Goal: Information Seeking & Learning: Compare options

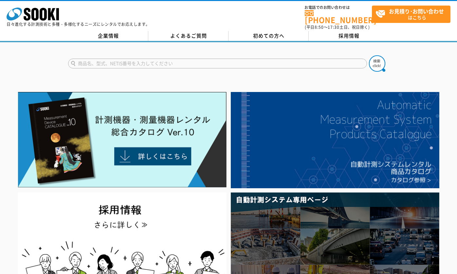
click at [195, 60] on input "text" at bounding box center [217, 64] width 299 height 10
type input "勤"
type input "金属探知機"
click at [369, 55] on button at bounding box center [377, 63] width 16 height 16
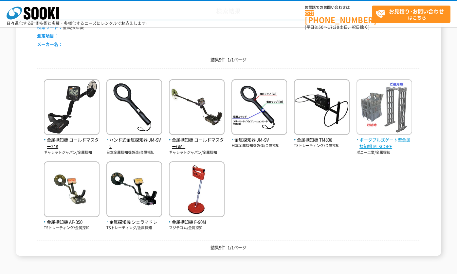
scroll to position [98, 0]
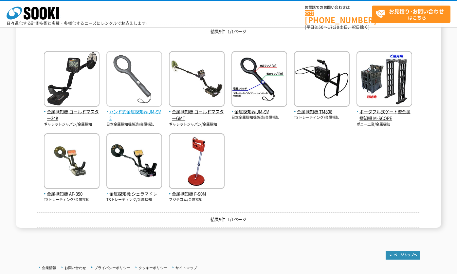
click at [151, 97] on img at bounding box center [135, 79] width 56 height 57
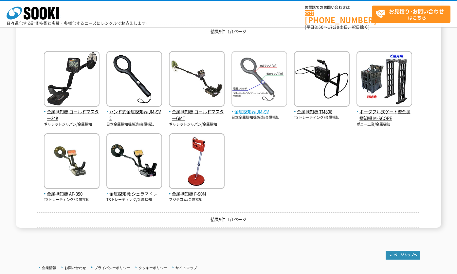
click at [271, 94] on img at bounding box center [260, 79] width 56 height 57
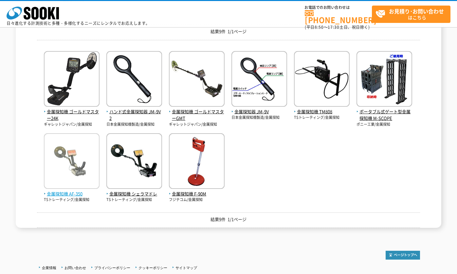
click at [72, 170] on img at bounding box center [72, 161] width 56 height 57
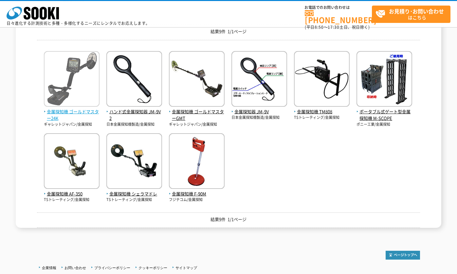
click at [70, 81] on img at bounding box center [72, 79] width 56 height 57
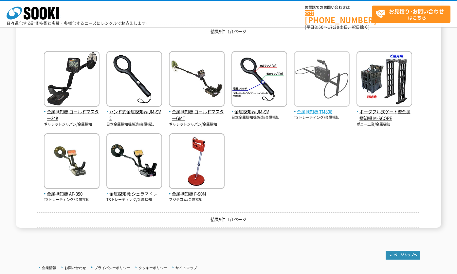
click at [324, 76] on img at bounding box center [322, 79] width 56 height 57
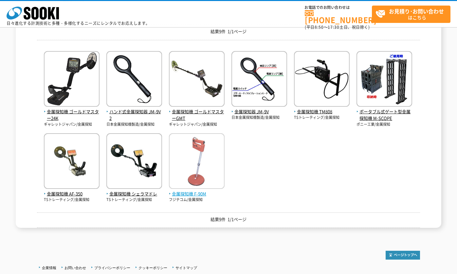
click at [190, 171] on img at bounding box center [197, 161] width 56 height 57
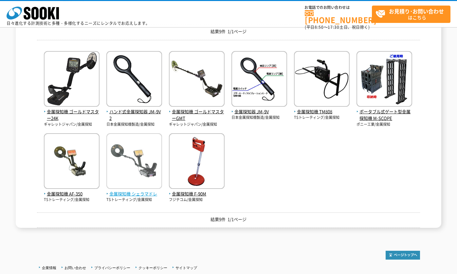
click at [135, 179] on img at bounding box center [135, 161] width 56 height 57
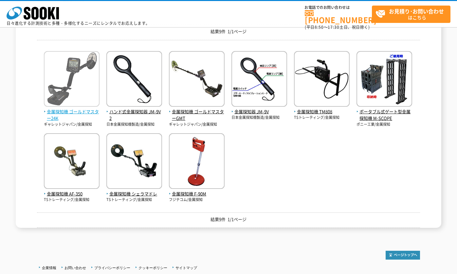
click at [62, 90] on img at bounding box center [72, 79] width 56 height 57
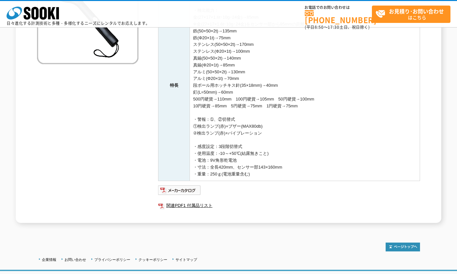
scroll to position [131, 0]
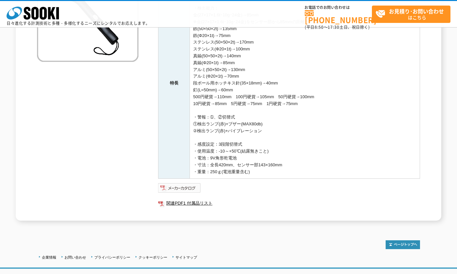
click at [183, 190] on img at bounding box center [179, 188] width 43 height 10
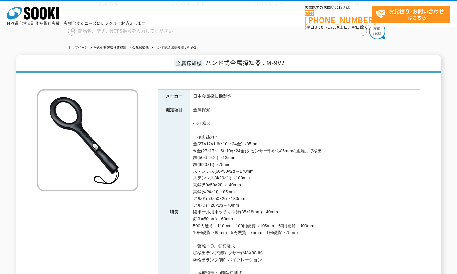
scroll to position [0, 0]
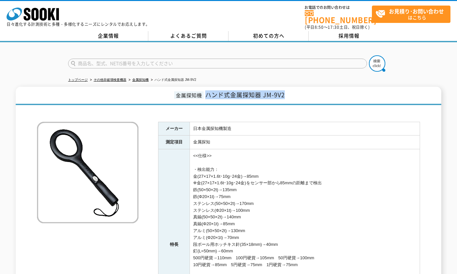
drag, startPoint x: 206, startPoint y: 91, endPoint x: 287, endPoint y: 96, distance: 80.4
click at [287, 96] on h1 "金属探知機 ハンド式金属探知器 JM-9V2" at bounding box center [229, 96] width 426 height 18
drag, startPoint x: 287, startPoint y: 96, endPoint x: 274, endPoint y: 91, distance: 13.2
copy span "ハンド式金属探知器 JM-9V2"
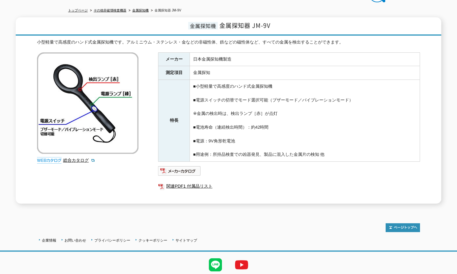
scroll to position [55, 0]
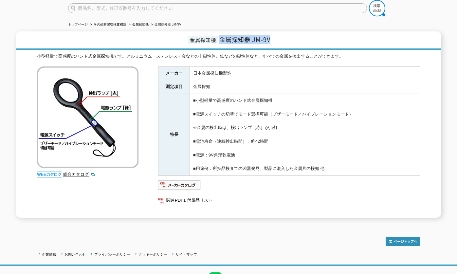
drag, startPoint x: 223, startPoint y: 35, endPoint x: 277, endPoint y: 35, distance: 54.7
click at [277, 35] on h1 "金属探知機 金属探知器 JM-9V" at bounding box center [229, 40] width 426 height 18
copy span "金属探知器 JM-9V"
click at [179, 182] on img at bounding box center [179, 185] width 43 height 10
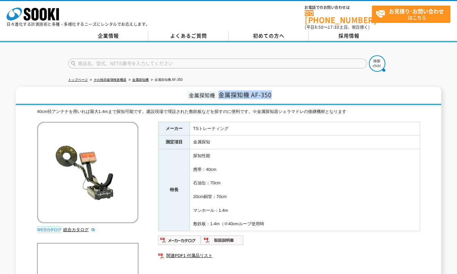
drag, startPoint x: 221, startPoint y: 91, endPoint x: 277, endPoint y: 91, distance: 56.4
click at [277, 91] on h1 "金属探知機 金属探知機 AF-350" at bounding box center [229, 96] width 426 height 18
drag, startPoint x: 277, startPoint y: 91, endPoint x: 257, endPoint y: 93, distance: 20.4
copy span "金属探知機 AF-350"
click at [192, 235] on img at bounding box center [179, 240] width 43 height 10
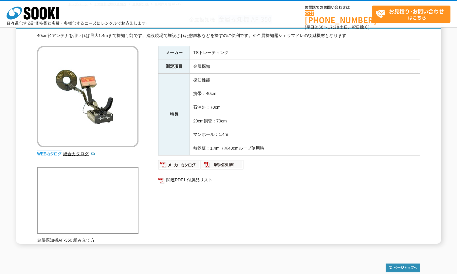
scroll to position [33, 0]
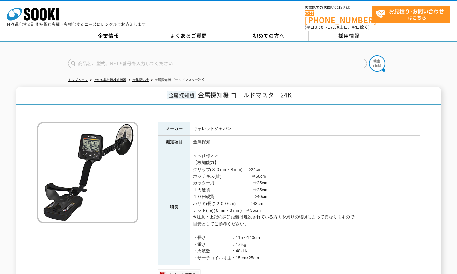
click at [261, 5] on div "株式会社 ソーキ spMenu 日々進化する計測技術と多種・多様化するニーズにレンタルでお応えします。 お電話でのお問い合わせは [PHONE_NUMBER]…" at bounding box center [228, 15] width 457 height 29
drag, startPoint x: 198, startPoint y: 92, endPoint x: 296, endPoint y: 91, distance: 97.3
click at [296, 91] on h1 "金属探知機 金属探知機 ゴールドマスター24K" at bounding box center [229, 96] width 426 height 18
copy span "金属探知機 ゴールドマスター24K"
click at [245, 15] on div "株式会社 ソーキ spMenu 日々進化する計測技術と多種・多様化するニーズにレンタルでお応えします。 お電話でのお問い合わせは [PHONE_NUMBER]…" at bounding box center [228, 15] width 457 height 29
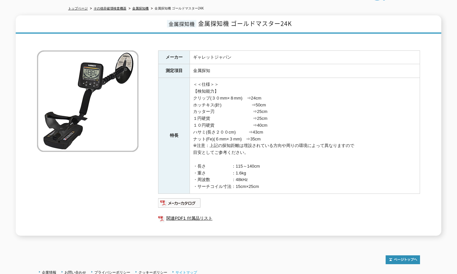
scroll to position [96, 0]
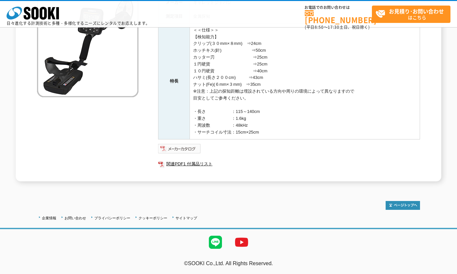
click at [181, 150] on img at bounding box center [179, 149] width 43 height 10
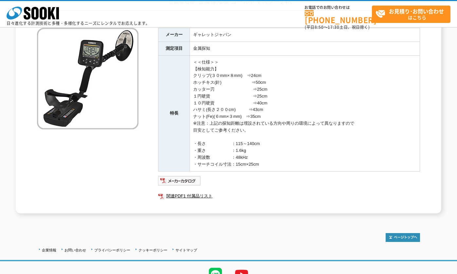
scroll to position [63, 0]
click at [7, 41] on div "金属探知機 金属探知機 ゴールドマスター24K メーカー ギャレットジャパン 測定項目 金属探知 特長 ＜＜仕様＞＞ 【検知能力】 クリップ(３０mm×８mm…" at bounding box center [228, 103] width 457 height 221
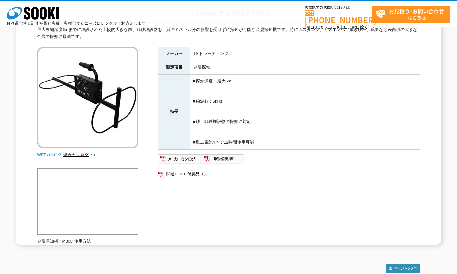
scroll to position [66, 0]
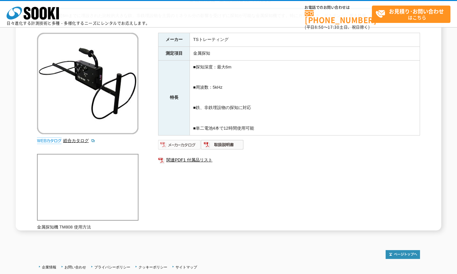
click at [172, 142] on img at bounding box center [179, 145] width 43 height 10
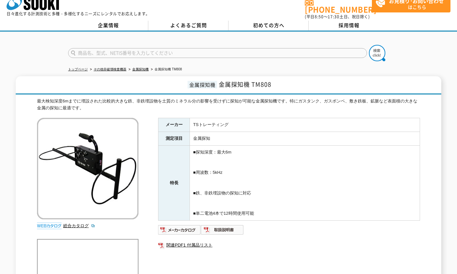
scroll to position [0, 0]
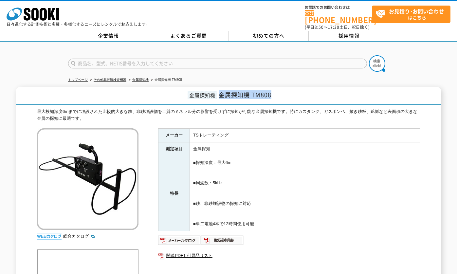
drag, startPoint x: 220, startPoint y: 91, endPoint x: 277, endPoint y: 92, distance: 57.0
click at [277, 92] on h1 "金属探知機 金属探知機 TM808" at bounding box center [229, 96] width 426 height 18
copy span "金属探知機 TM808"
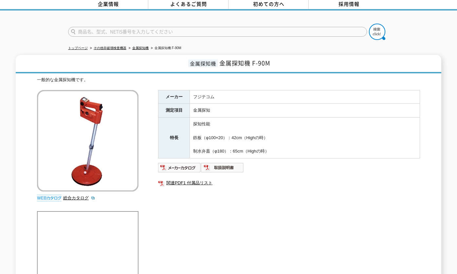
scroll to position [33, 0]
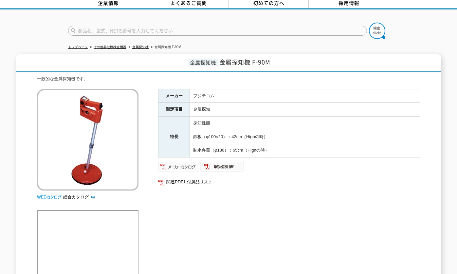
click at [180, 163] on img at bounding box center [179, 167] width 43 height 10
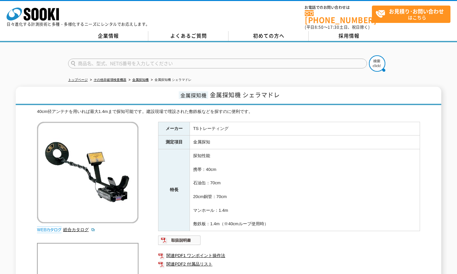
click at [47, 48] on div at bounding box center [228, 57] width 457 height 31
drag, startPoint x: 213, startPoint y: 89, endPoint x: 284, endPoint y: 93, distance: 71.2
click at [284, 93] on h1 "金属探知機 金属探知機 シェラマドレ" at bounding box center [229, 96] width 426 height 18
copy span "金属探知機 シェラマドレ"
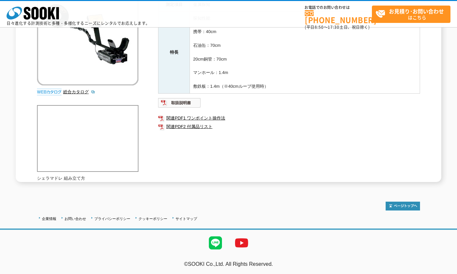
scroll to position [108, 0]
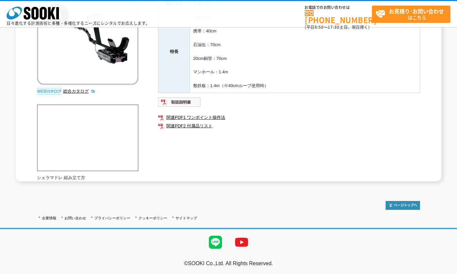
click at [313, 45] on td "探知性能 携帯：40cm 石油缶：70cm 20cm銅管：70cm マンホール：1.4m 敷鉄板：1.4m（※40cmループ使用時）" at bounding box center [305, 52] width 230 height 82
click at [185, 101] on img at bounding box center [179, 102] width 43 height 10
click at [380, 256] on div "企業情報 お問い合わせ プライバシーポリシー クッキーポリシー サイトマップ ©SOOKI Co.,Ltd. All Rights Reserved. テスト…" at bounding box center [228, 231] width 457 height 86
click at [284, 41] on td "探知性能 携帯：40cm 石油缶：70cm 20cm銅管：70cm マンホール：1.4m 敷鉄板：1.4m（※40cmループ使用時）" at bounding box center [305, 52] width 230 height 82
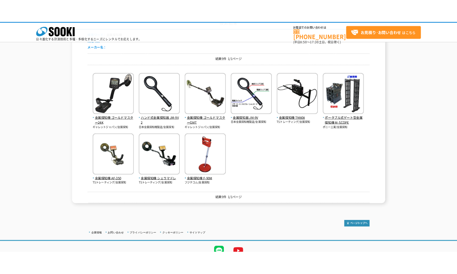
scroll to position [66, 0]
